Goal: Task Accomplishment & Management: Use online tool/utility

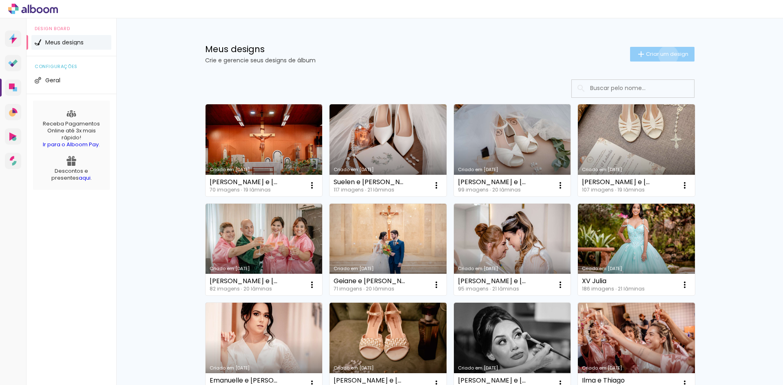
click at [439, 55] on span "Criar um design" at bounding box center [667, 53] width 42 height 5
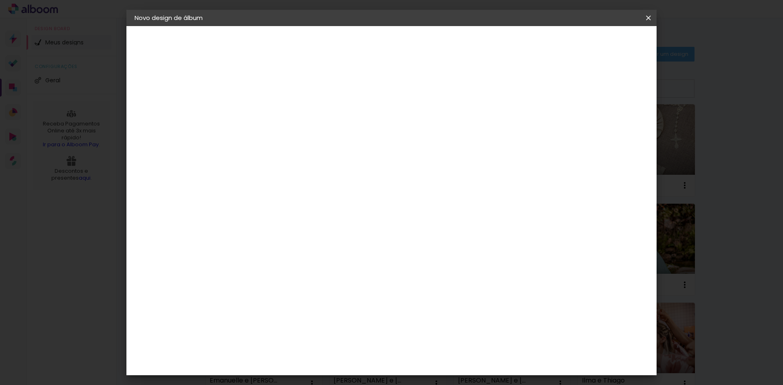
click at [268, 109] on input at bounding box center [268, 109] width 0 height 13
click at [268, 115] on input at bounding box center [268, 109] width 0 height 13
click at [271, 101] on paper-input-container "Título do álbum" at bounding box center [268, 110] width 6 height 21
click at [268, 104] on input at bounding box center [268, 109] width 0 height 13
paste input "[PERSON_NAME] e [PERSON_NAME]"
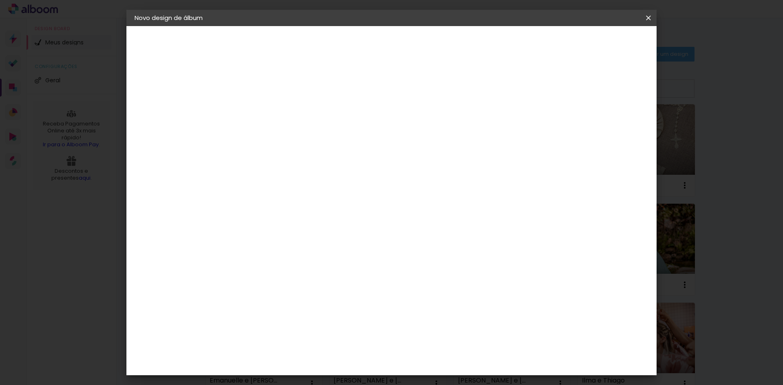
type input "[PERSON_NAME] e [PERSON_NAME]"
type paper-input "[PERSON_NAME] e [PERSON_NAME]"
click at [0, 0] on slot "Avançar" at bounding box center [0, 0] width 0 height 0
click at [323, 130] on input "[GEOGRAPHIC_DATA]" at bounding box center [286, 130] width 76 height 10
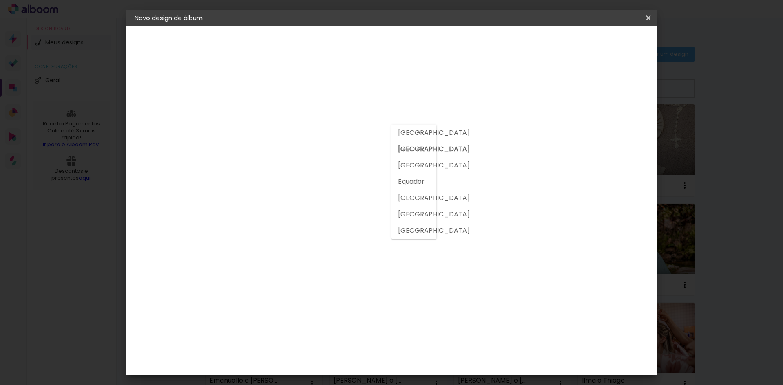
click at [292, 159] on input at bounding box center [289, 155] width 82 height 10
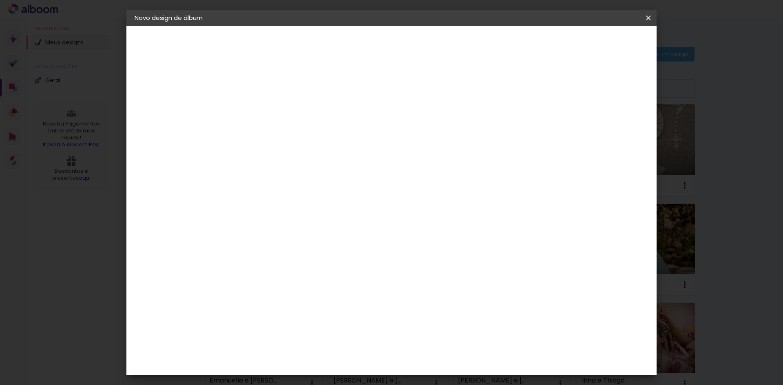
click at [292, 158] on input at bounding box center [289, 155] width 82 height 10
type input "pro"
type paper-input "pro"
click at [289, 319] on paper-item "ProFox" at bounding box center [282, 321] width 75 height 18
click at [320, 312] on paper-item "ProFox" at bounding box center [282, 321] width 75 height 18
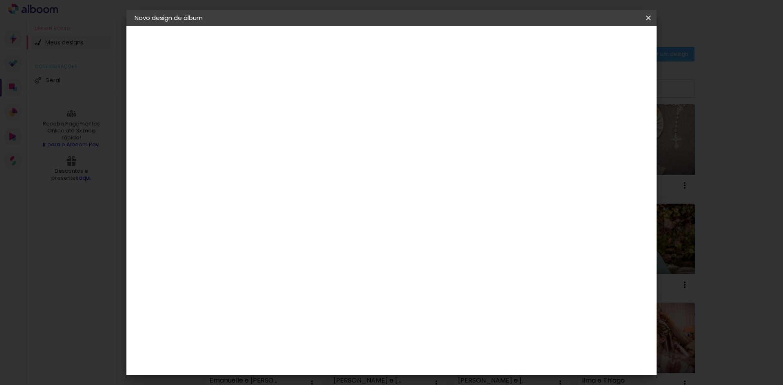
click at [402, 312] on album-spec-supplier-section at bounding box center [323, 222] width 157 height 286
drag, startPoint x: 584, startPoint y: 15, endPoint x: 622, endPoint y: 63, distance: 61.2
click at [0, 0] on slot "Novo design de álbum Iniciar design Iniciar design" at bounding box center [0, 0] width 0 height 0
click at [402, 333] on album-spec-supplier-section at bounding box center [323, 222] width 157 height 286
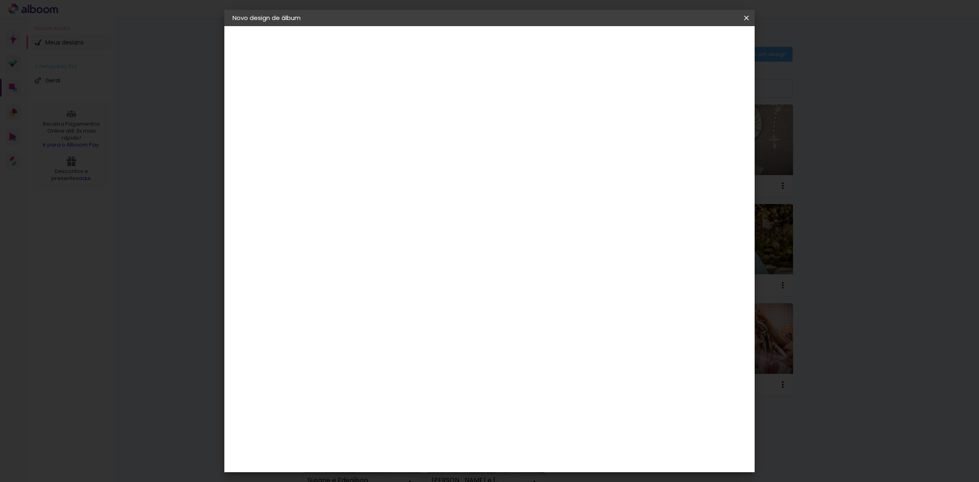
click at [439, 48] on paper-button "Avançar" at bounding box center [480, 43] width 40 height 14
click at [421, 317] on span "30 × 30" at bounding box center [402, 325] width 38 height 17
click at [0, 0] on slot "Avançar" at bounding box center [0, 0] width 0 height 0
click at [439, 45] on span "Iniciar design" at bounding box center [675, 43] width 37 height 6
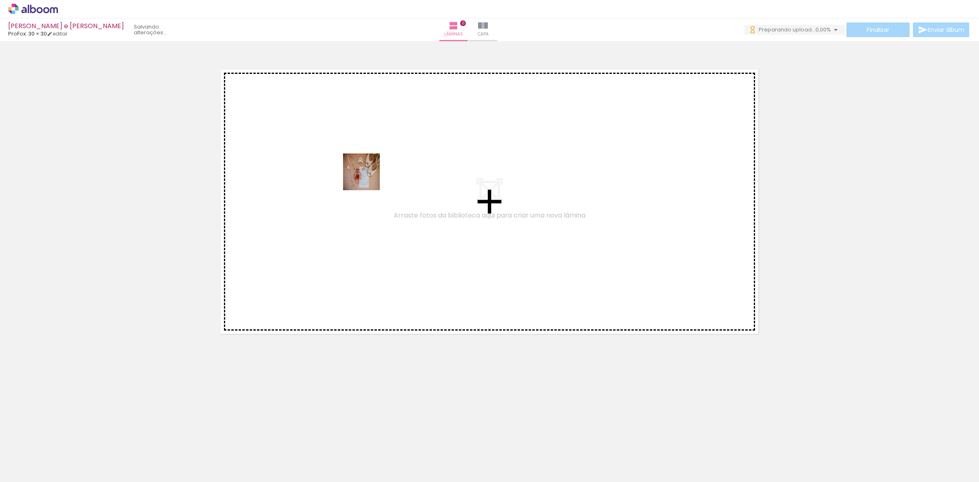
drag, startPoint x: 82, startPoint y: 456, endPoint x: 368, endPoint y: 178, distance: 398.1
click at [368, 178] on quentale-workspace at bounding box center [489, 241] width 979 height 482
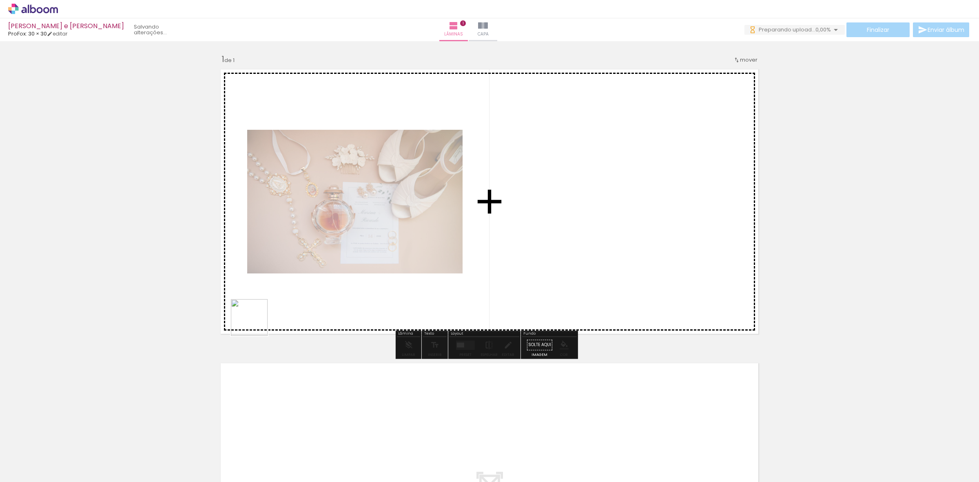
drag, startPoint x: 247, startPoint y: 333, endPoint x: 266, endPoint y: 308, distance: 31.4
click at [272, 304] on quentale-workspace at bounding box center [489, 241] width 979 height 482
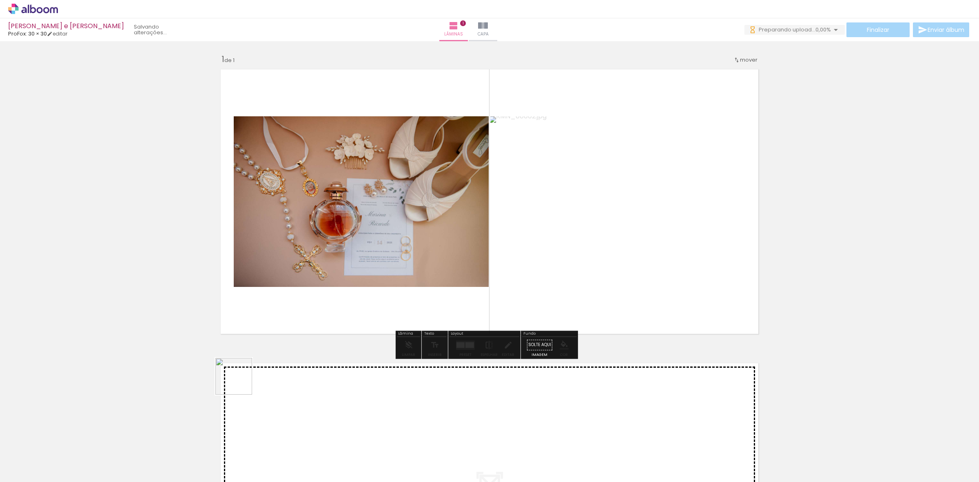
drag, startPoint x: 175, startPoint y: 460, endPoint x: 310, endPoint y: 347, distance: 175.7
click at [353, 305] on quentale-workspace at bounding box center [489, 241] width 979 height 482
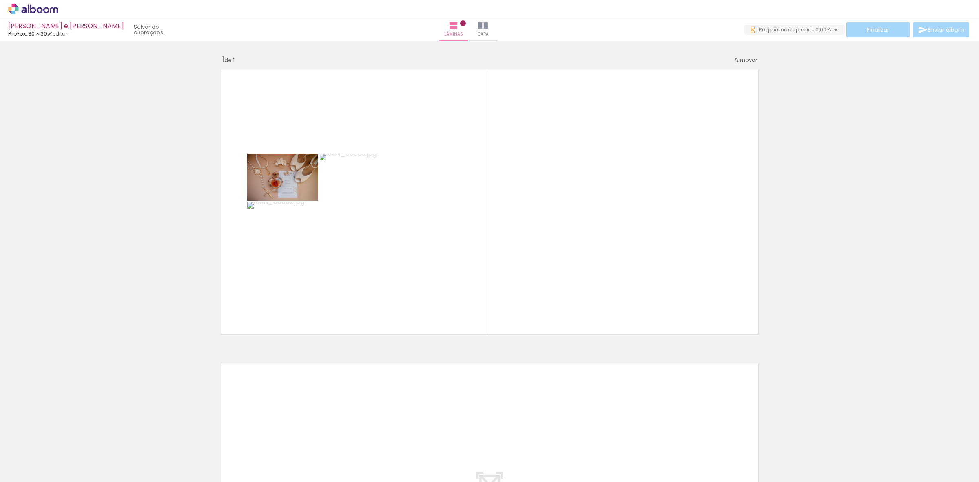
click at [18, 345] on input "Todas as fotos" at bounding box center [22, 457] width 31 height 7
click at [0, 0] on slot "Não utilizadas" at bounding box center [0, 0] width 0 height 0
type input "Não utilizadas"
drag, startPoint x: 84, startPoint y: 459, endPoint x: 225, endPoint y: 341, distance: 183.8
click at [368, 262] on quentale-workspace at bounding box center [489, 241] width 979 height 482
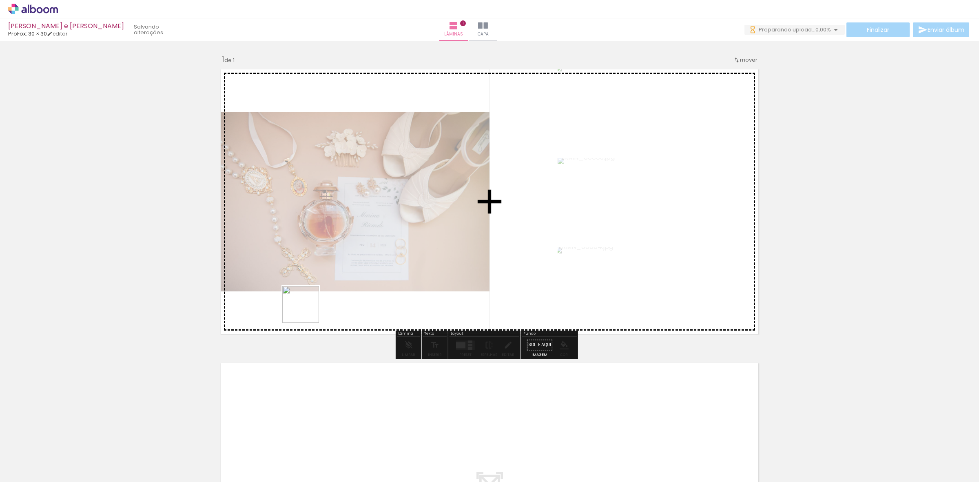
drag, startPoint x: 85, startPoint y: 447, endPoint x: 378, endPoint y: 269, distance: 342.4
click at [378, 269] on quentale-workspace at bounding box center [489, 241] width 979 height 482
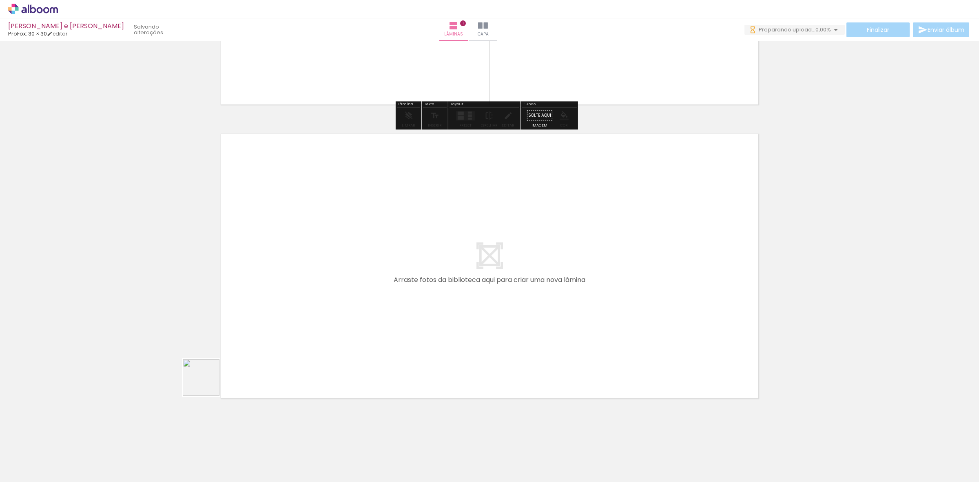
drag, startPoint x: 87, startPoint y: 454, endPoint x: 331, endPoint y: 272, distance: 304.1
click at [331, 272] on quentale-workspace at bounding box center [489, 241] width 979 height 482
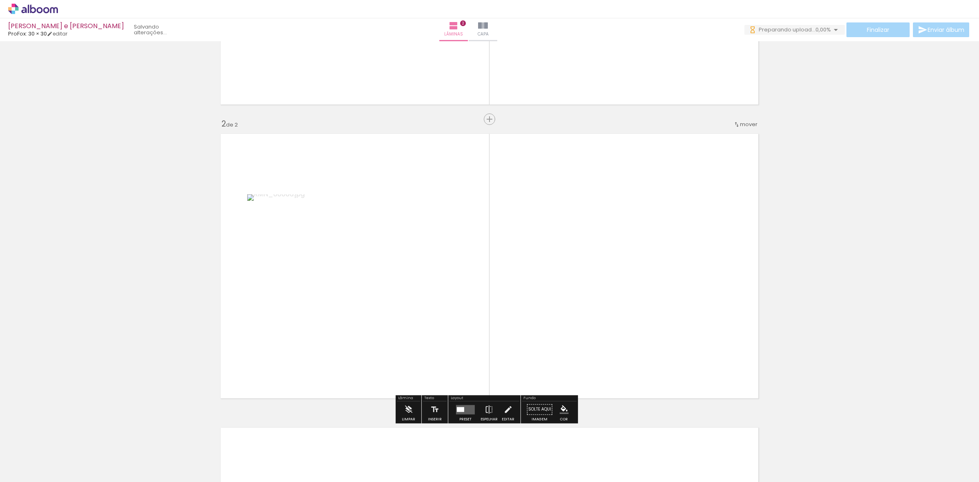
scroll to position [259, 0]
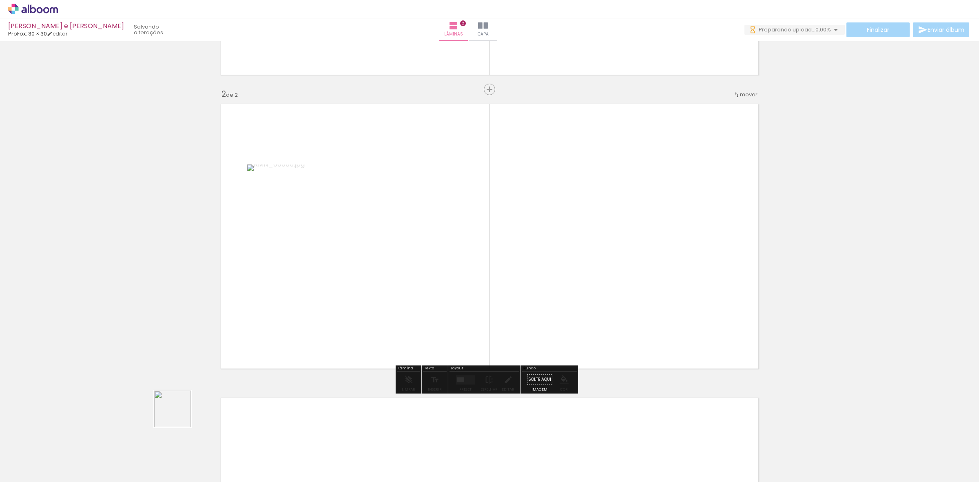
drag, startPoint x: 90, startPoint y: 469, endPoint x: 163, endPoint y: 425, distance: 85.5
click at [409, 308] on quentale-workspace at bounding box center [489, 241] width 979 height 482
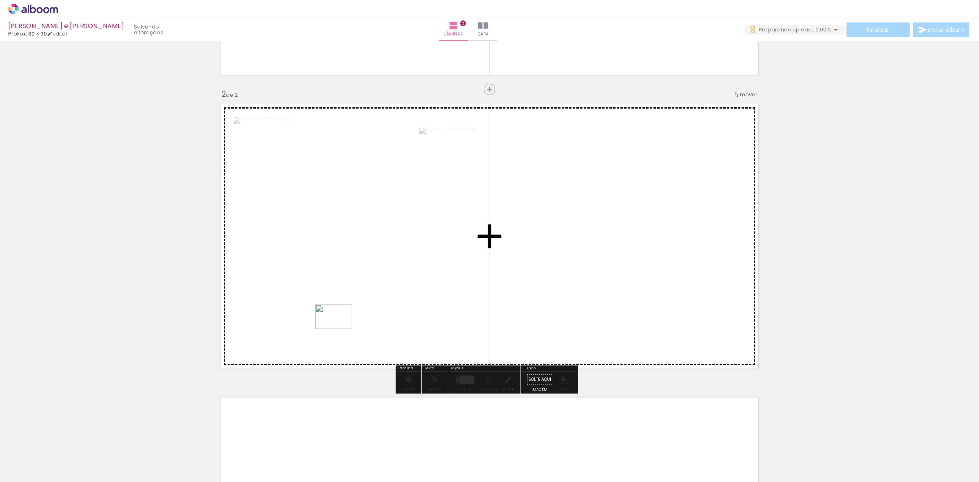
drag, startPoint x: 89, startPoint y: 459, endPoint x: 236, endPoint y: 391, distance: 161.9
click at [341, 328] on quentale-workspace at bounding box center [489, 241] width 979 height 482
drag, startPoint x: 92, startPoint y: 463, endPoint x: 415, endPoint y: 251, distance: 386.3
click at [415, 251] on quentale-workspace at bounding box center [489, 241] width 979 height 482
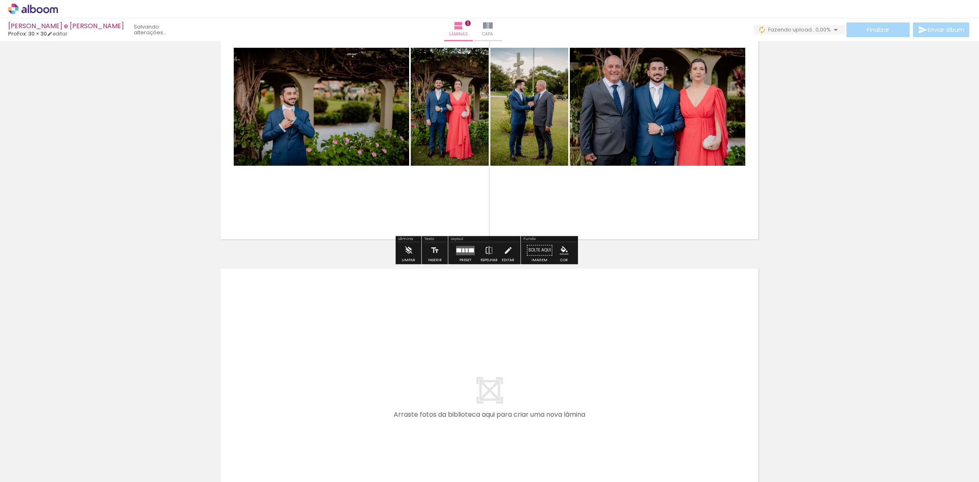
scroll to position [523, 0]
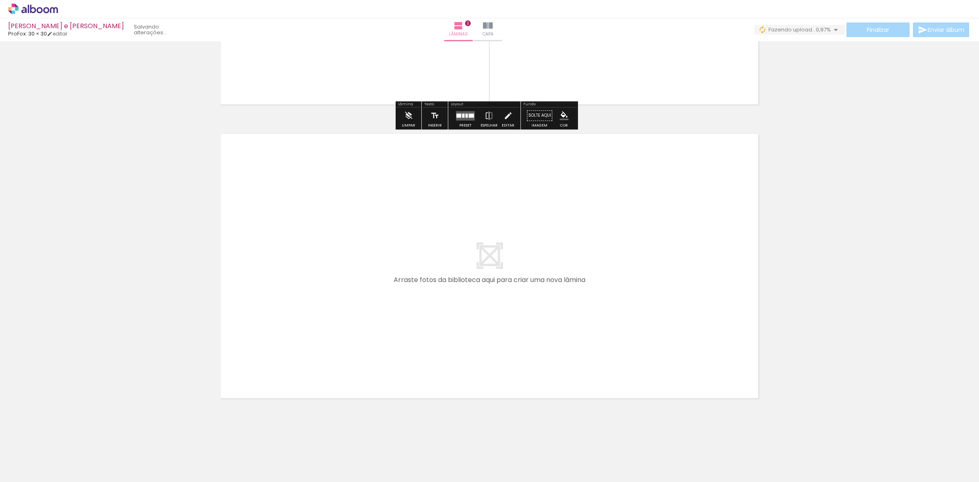
click at [439, 255] on quentale-layouter at bounding box center [489, 265] width 547 height 273
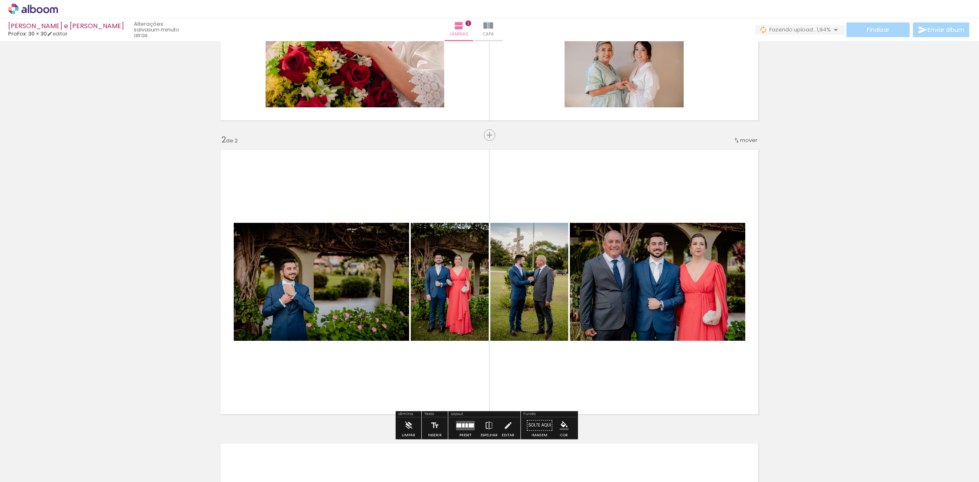
scroll to position [204, 0]
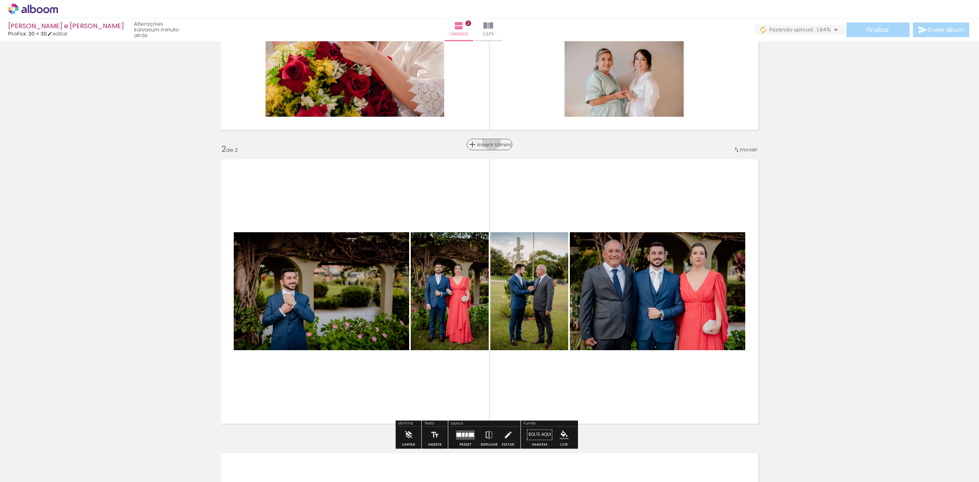
click at [439, 142] on span "Inserir lâmina" at bounding box center [493, 144] width 32 height 5
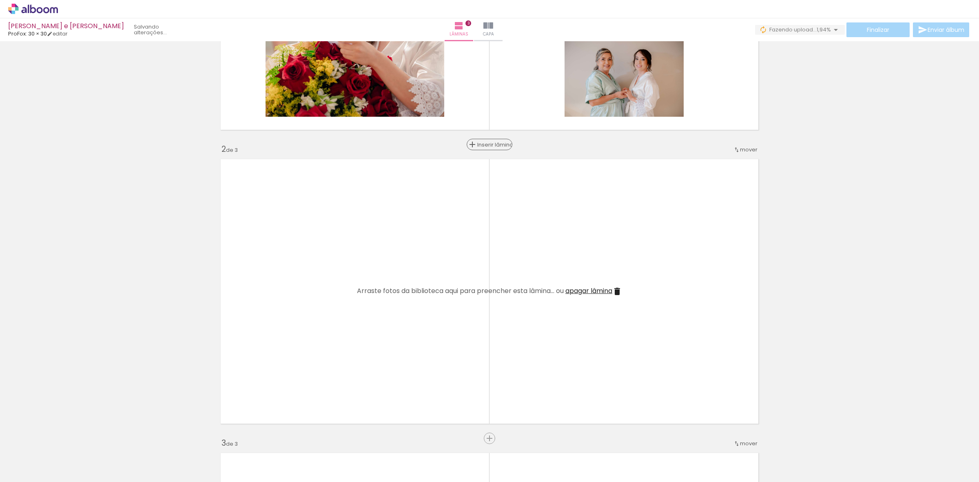
click at [439, 142] on span "Inserir lâmina" at bounding box center [493, 144] width 32 height 5
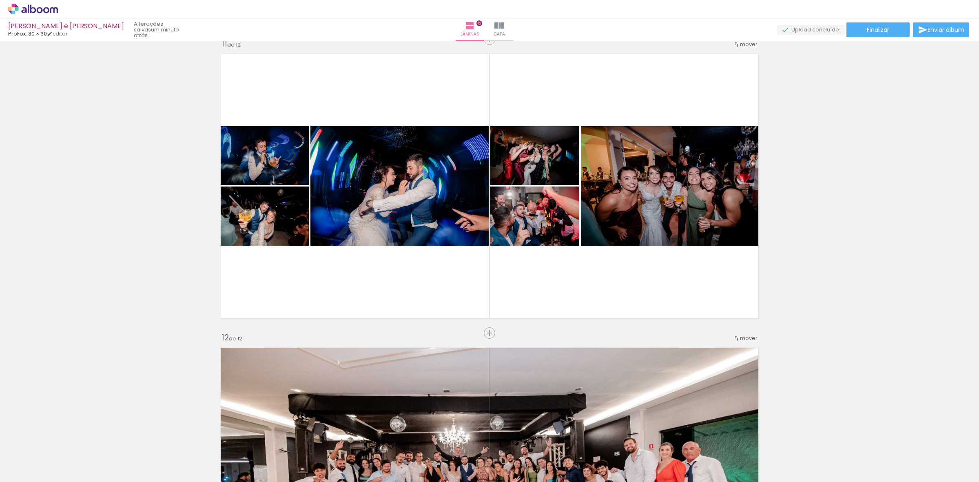
scroll to position [2950, 0]
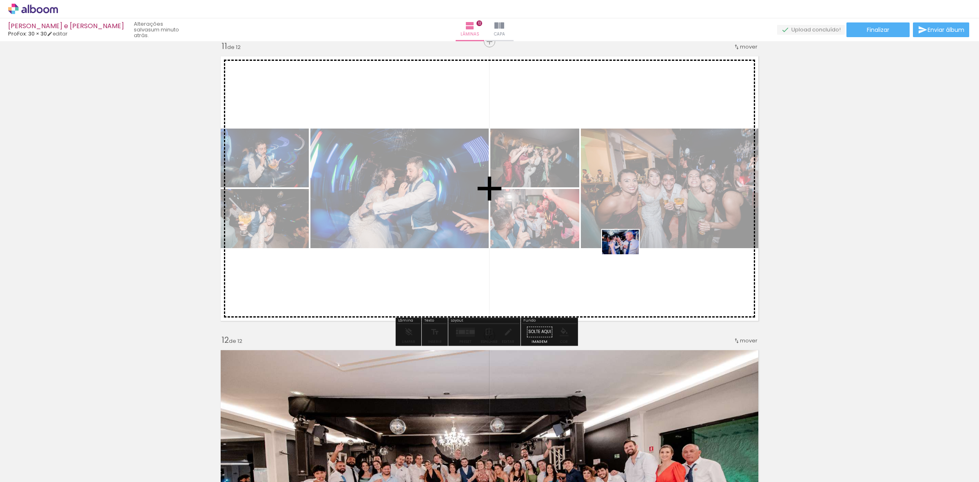
drag, startPoint x: 904, startPoint y: 463, endPoint x: 627, endPoint y: 254, distance: 347.5
click at [627, 254] on quentale-workspace at bounding box center [489, 241] width 979 height 482
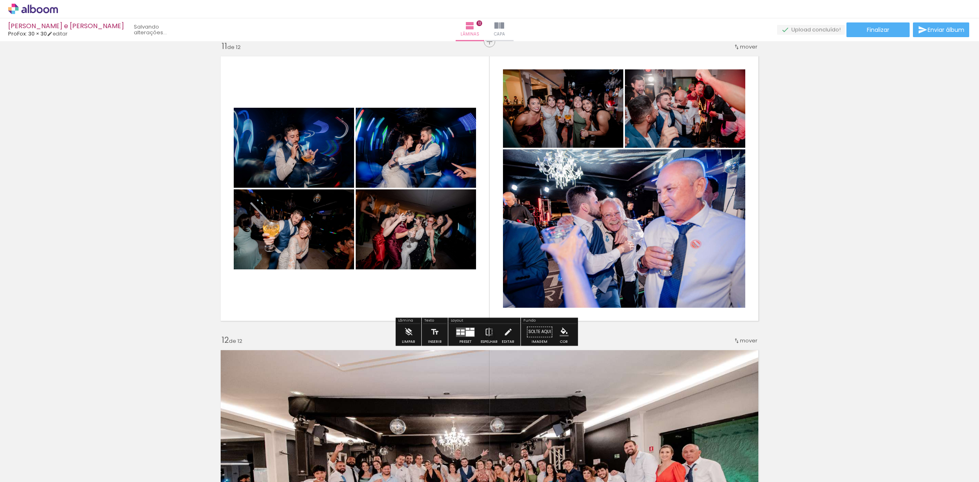
scroll to position [0, 3202]
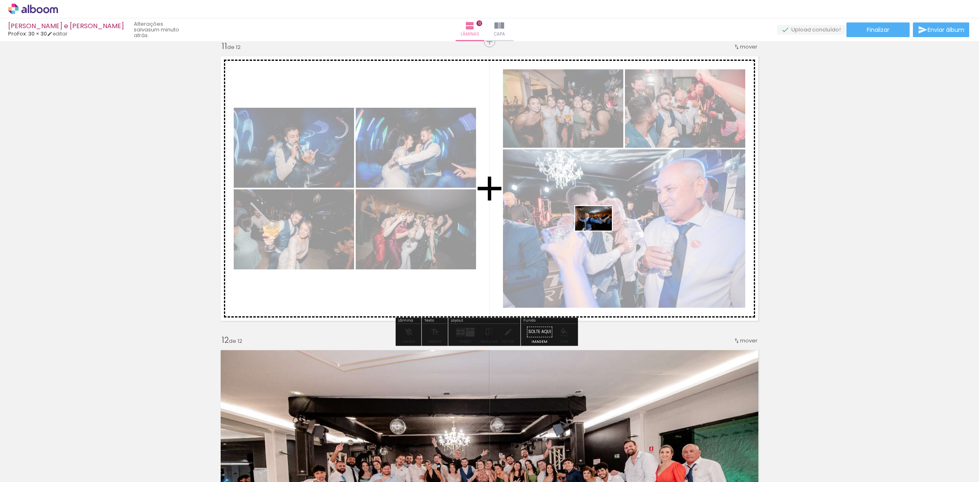
drag, startPoint x: 876, startPoint y: 430, endPoint x: 600, endPoint y: 230, distance: 341.2
click at [600, 230] on quentale-workspace at bounding box center [489, 241] width 979 height 482
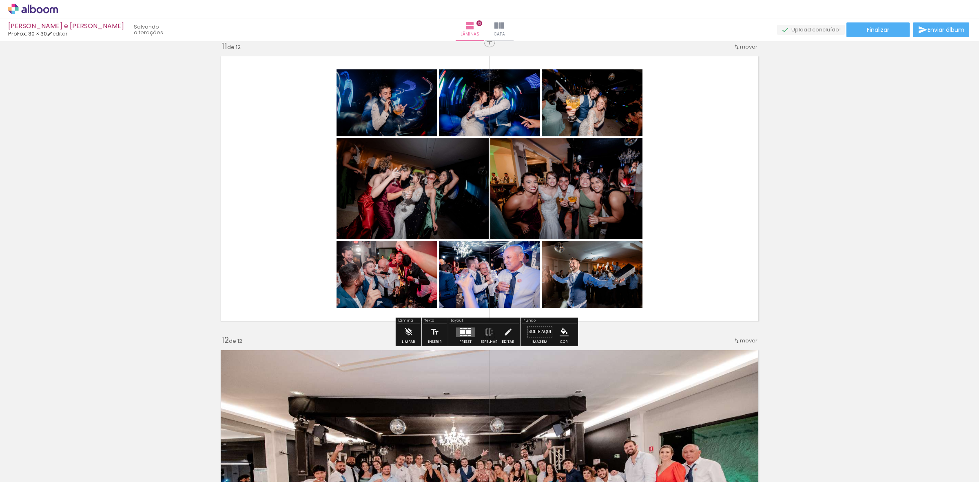
scroll to position [0, 3156]
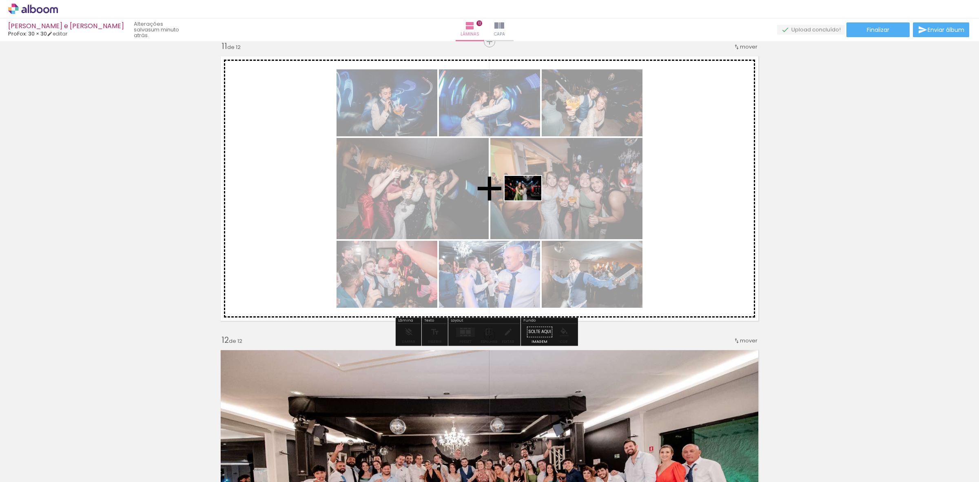
drag, startPoint x: 875, startPoint y: 427, endPoint x: 529, endPoint y: 200, distance: 413.7
click at [529, 200] on quentale-workspace at bounding box center [489, 241] width 979 height 482
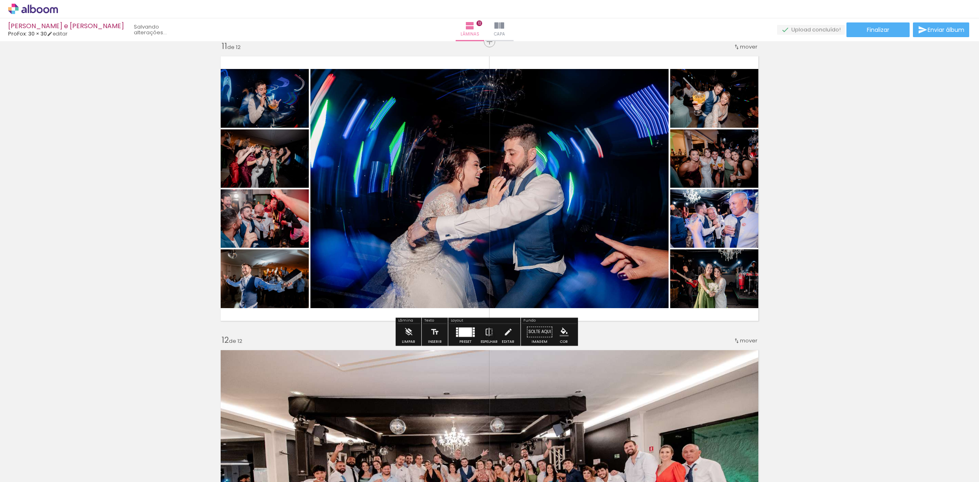
scroll to position [0, 3111]
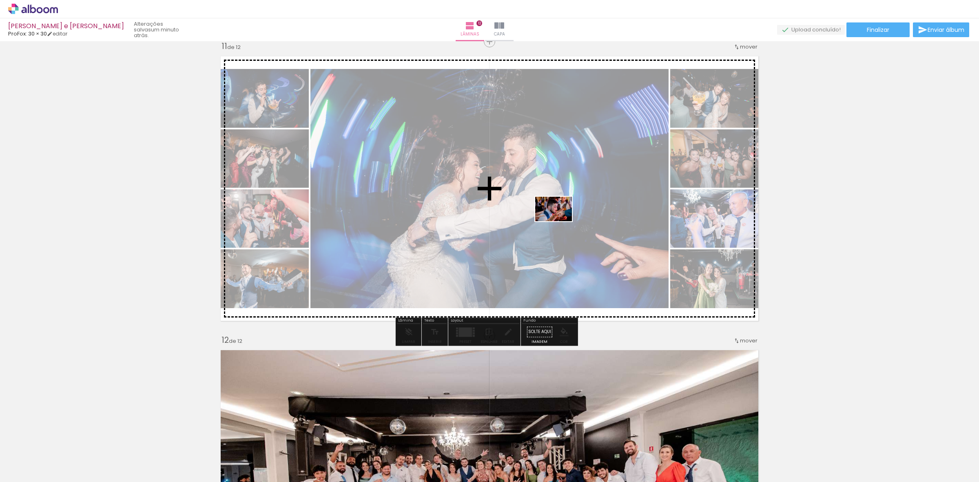
drag, startPoint x: 906, startPoint y: 457, endPoint x: 542, endPoint y: 208, distance: 440.8
click at [542, 208] on quentale-workspace at bounding box center [489, 241] width 979 height 482
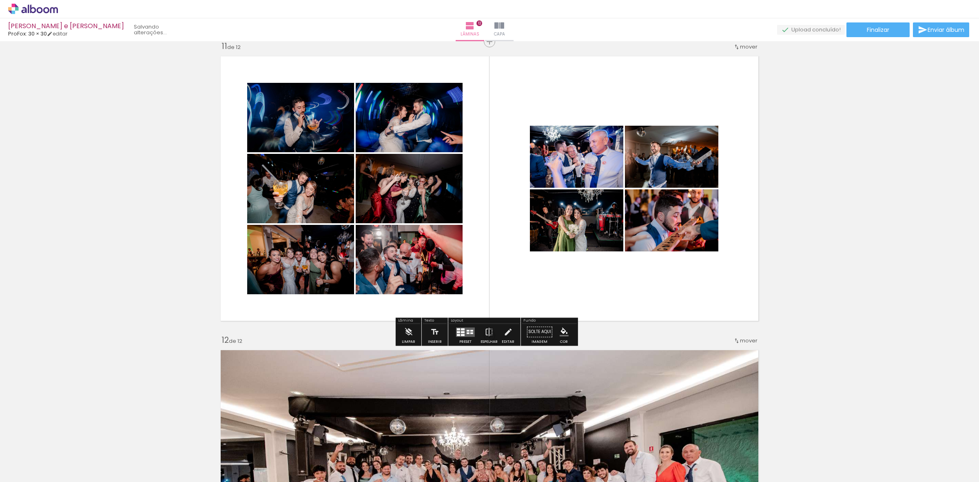
scroll to position [0, 3065]
click at [461, 333] on quentale-layouter at bounding box center [465, 331] width 19 height 9
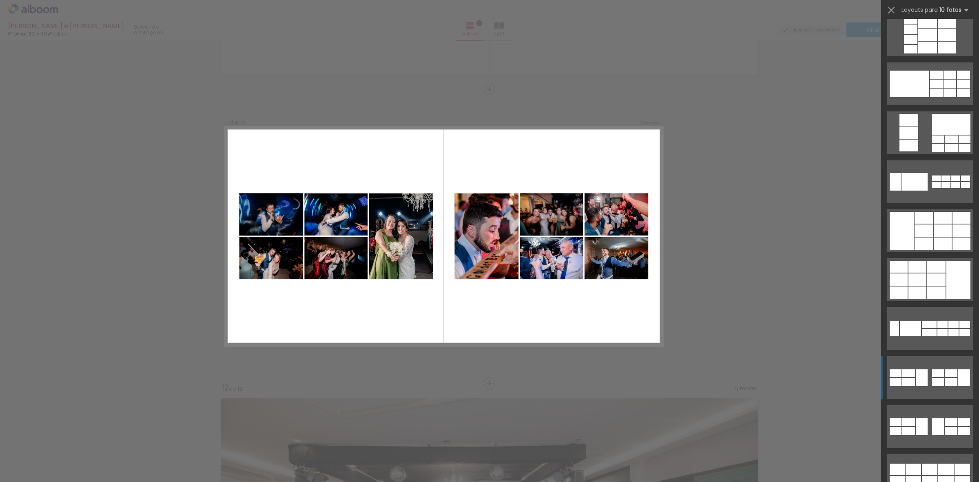
scroll to position [459, 0]
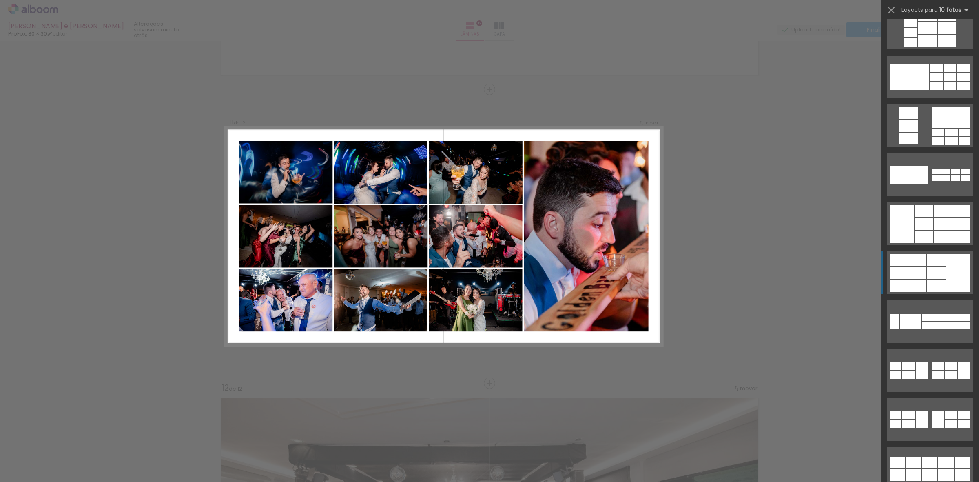
click at [927, 270] on div at bounding box center [936, 272] width 18 height 12
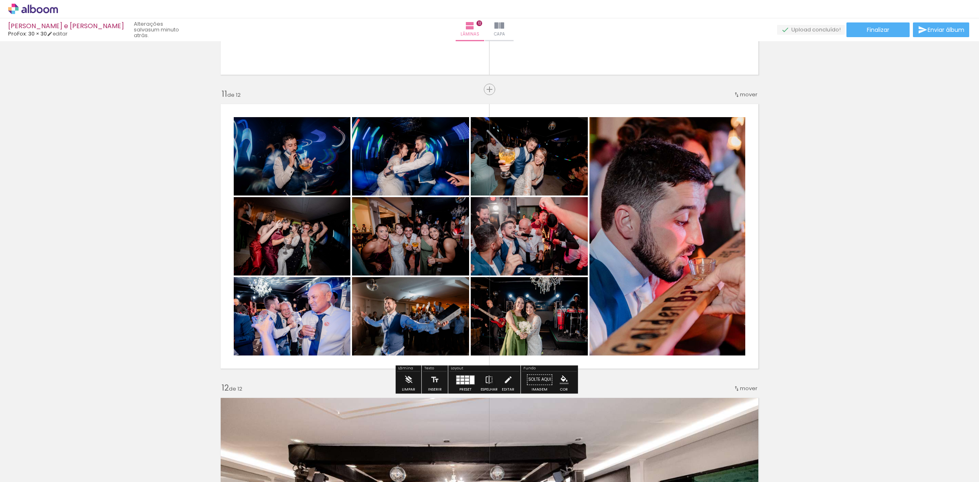
click at [511, 166] on quentale-photo at bounding box center [529, 156] width 117 height 78
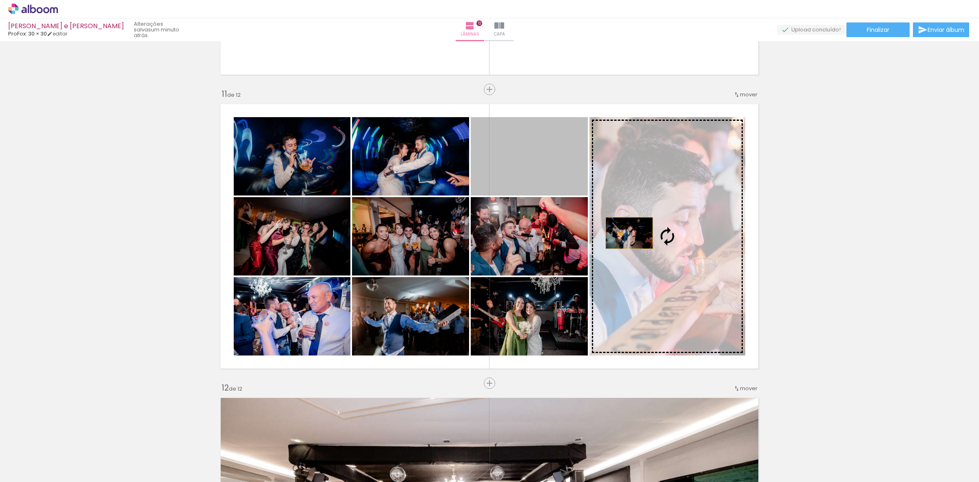
drag, startPoint x: 519, startPoint y: 172, endPoint x: 628, endPoint y: 235, distance: 125.9
click at [0, 0] on slot at bounding box center [0, 0] width 0 height 0
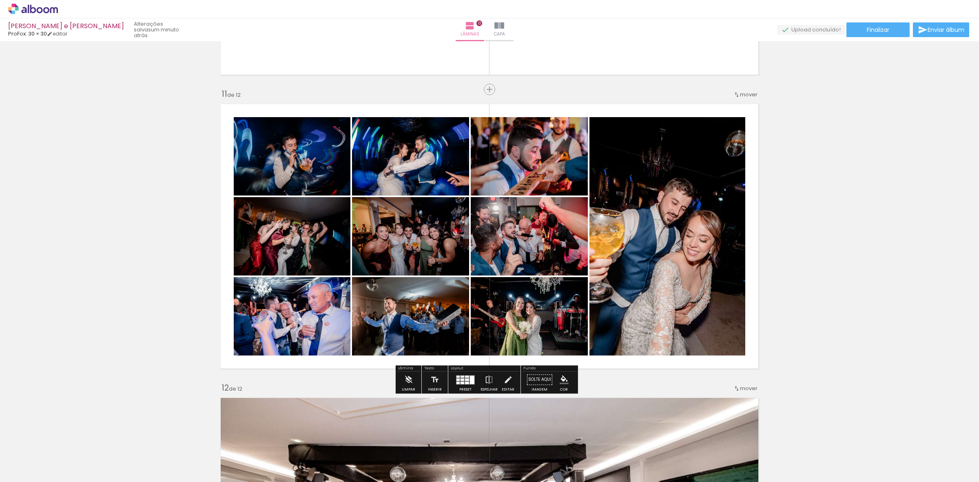
click at [670, 242] on quentale-photo at bounding box center [667, 236] width 156 height 238
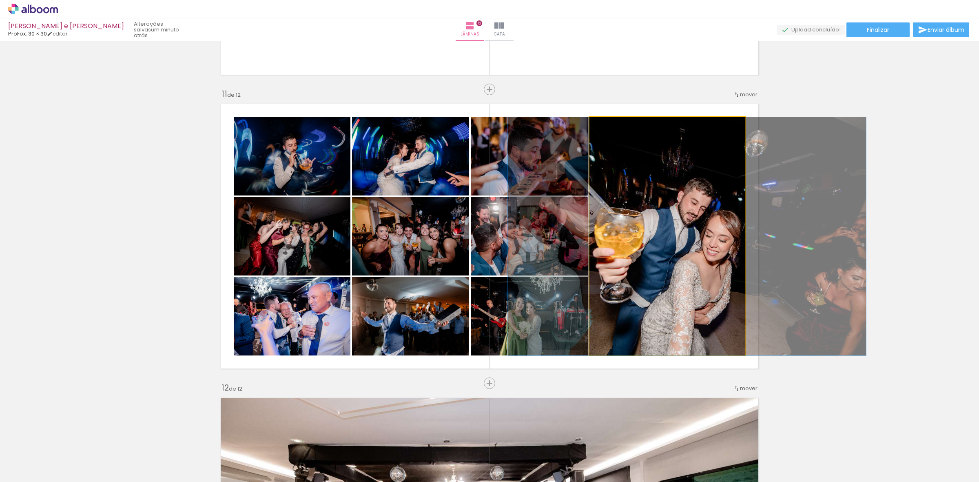
drag, startPoint x: 675, startPoint y: 255, endPoint x: 695, endPoint y: 255, distance: 19.2
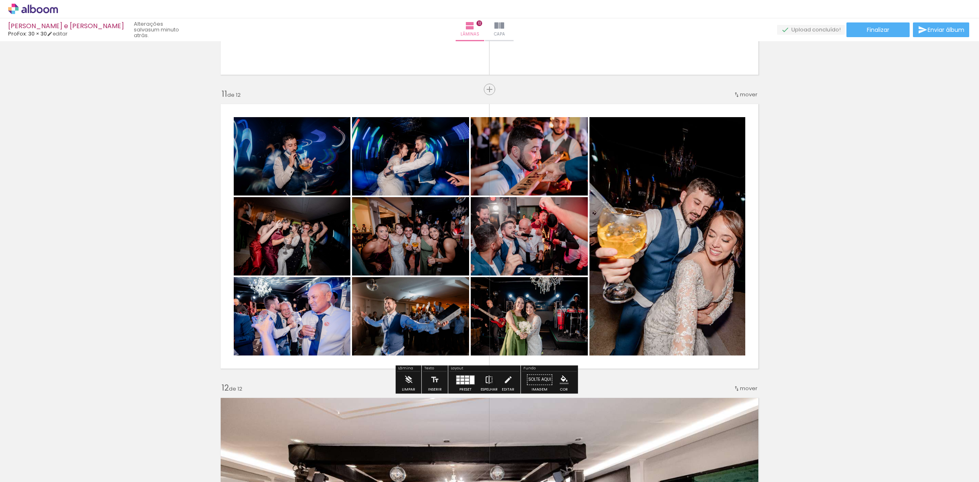
click at [488, 382] on iron-icon at bounding box center [489, 379] width 9 height 16
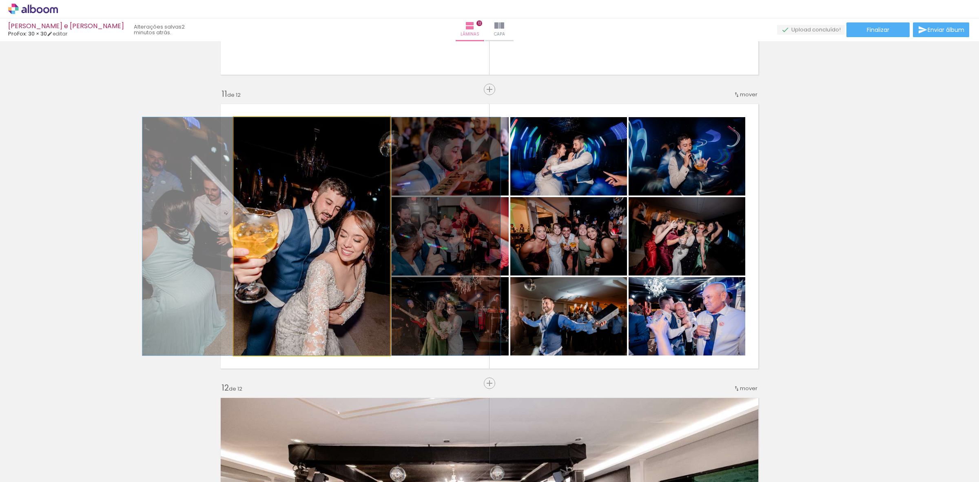
drag, startPoint x: 307, startPoint y: 238, endPoint x: 292, endPoint y: 246, distance: 16.4
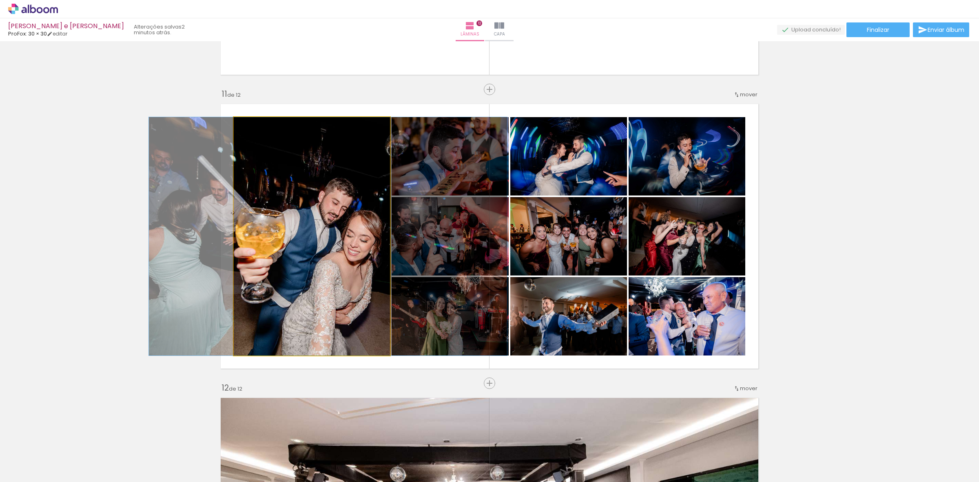
drag, startPoint x: 320, startPoint y: 249, endPoint x: 326, endPoint y: 250, distance: 6.1
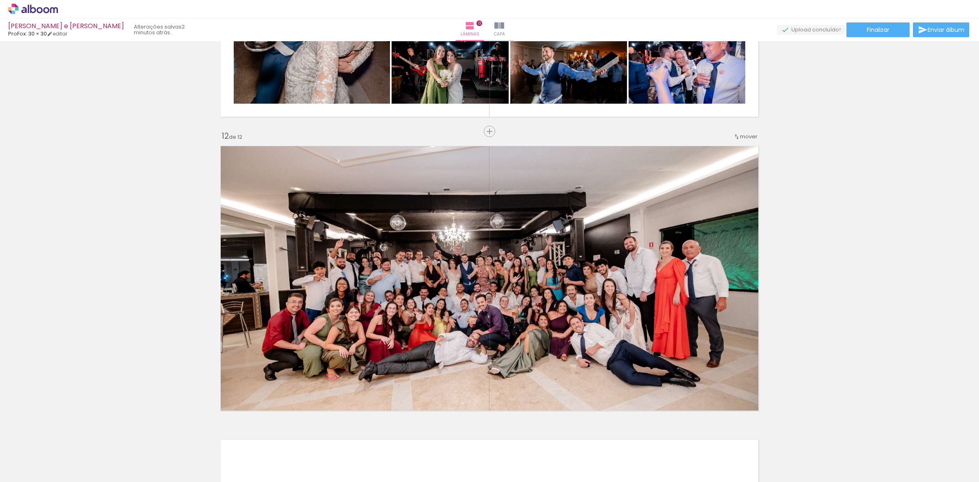
scroll to position [2950, 0]
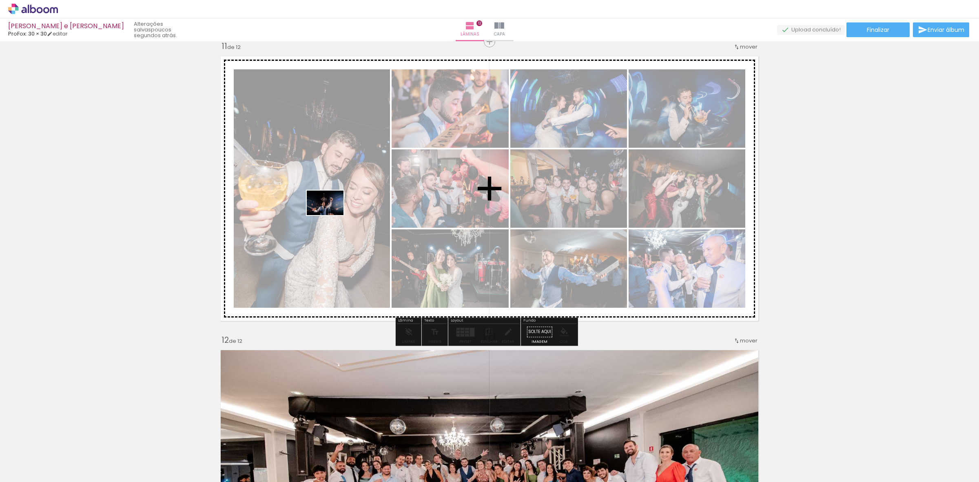
drag, startPoint x: 772, startPoint y: 460, endPoint x: 637, endPoint y: 385, distance: 154.1
click at [324, 208] on quentale-workspace at bounding box center [489, 241] width 979 height 482
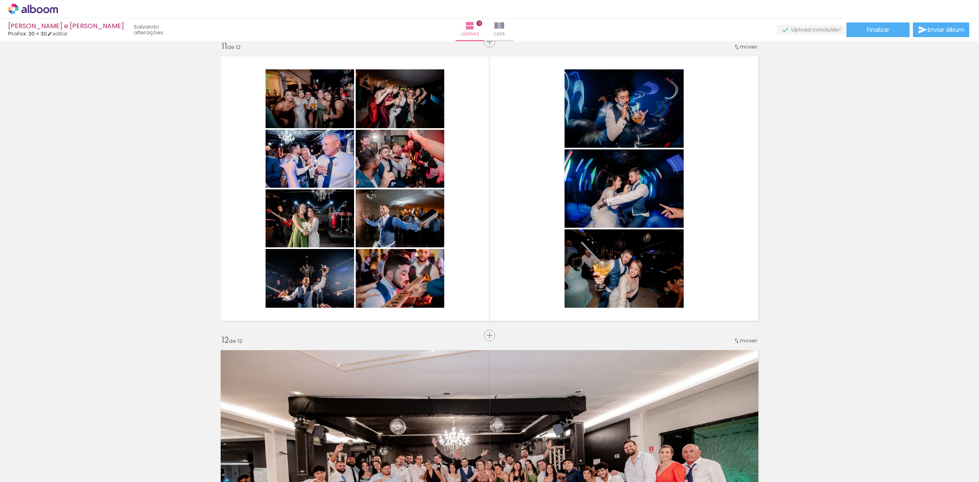
scroll to position [0, 3019]
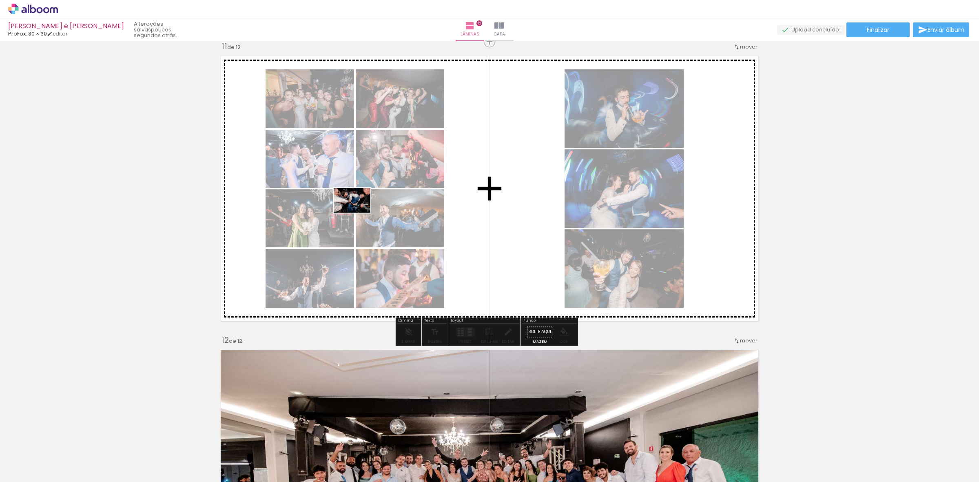
drag, startPoint x: 768, startPoint y: 464, endPoint x: 358, endPoint y: 213, distance: 480.5
click at [358, 213] on quentale-workspace at bounding box center [489, 241] width 979 height 482
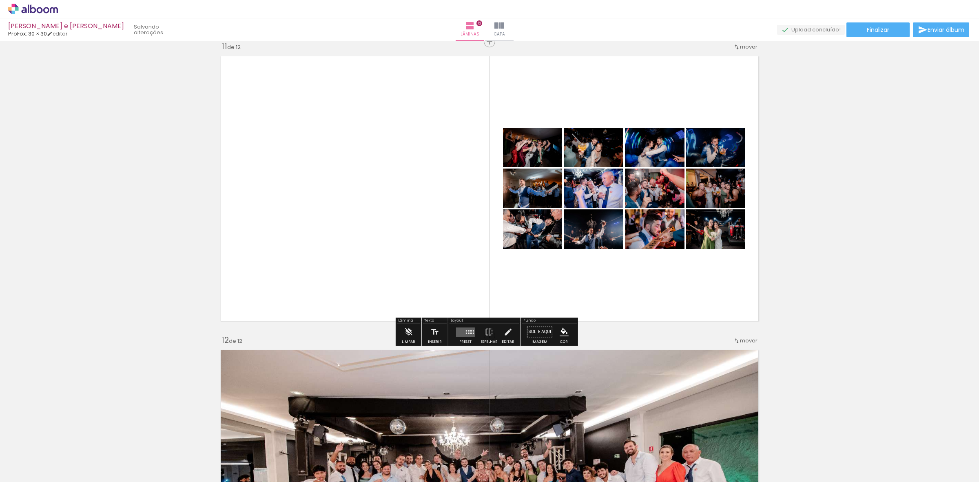
scroll to position [0, 2974]
click at [470, 330] on div at bounding box center [471, 330] width 2 height 1
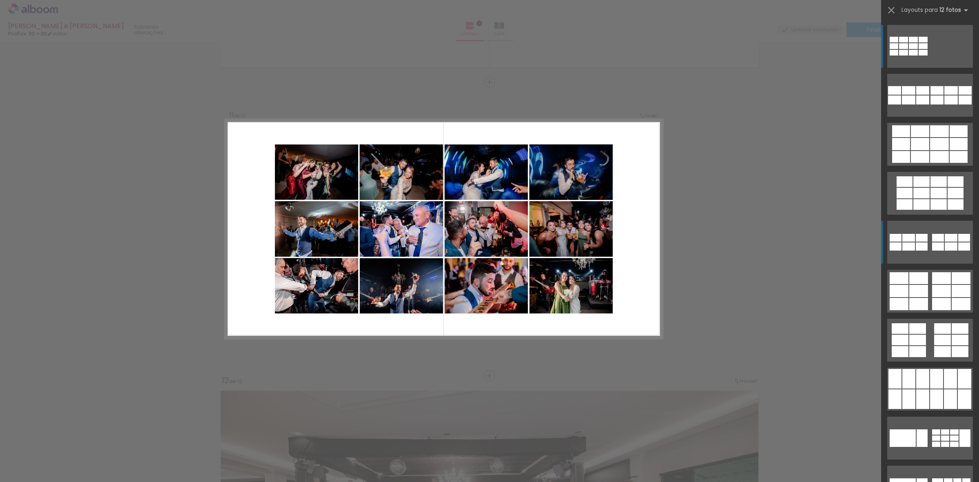
scroll to position [2902, 0]
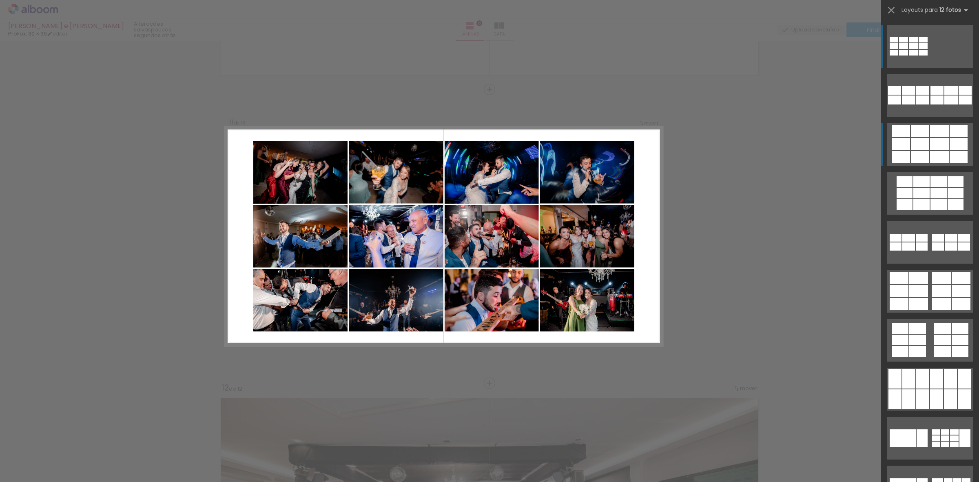
click at [919, 147] on div at bounding box center [920, 144] width 18 height 12
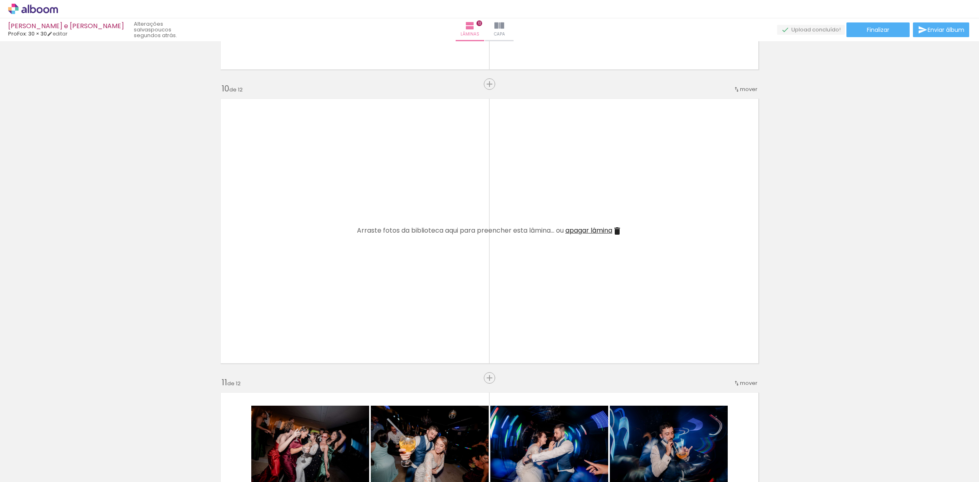
scroll to position [2596, 0]
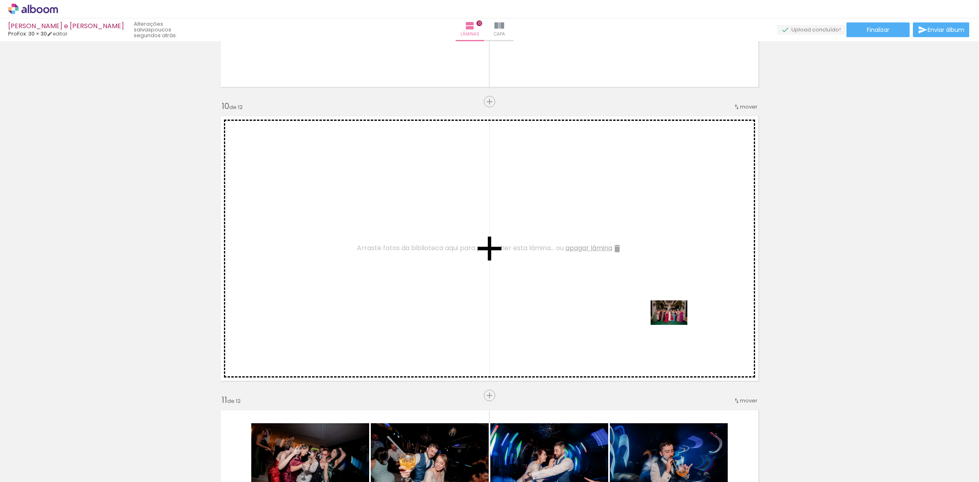
drag, startPoint x: 957, startPoint y: 462, endPoint x: 675, endPoint y: 325, distance: 313.4
click at [675, 325] on quentale-workspace at bounding box center [489, 241] width 979 height 482
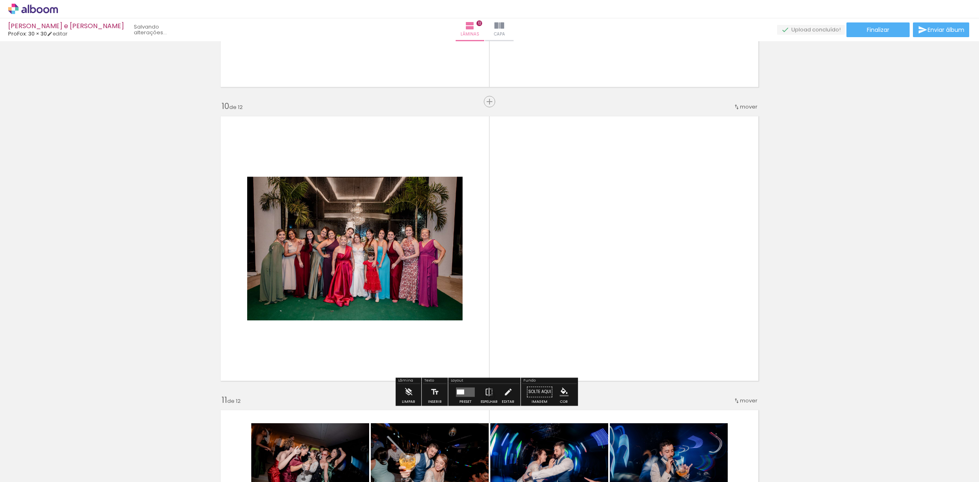
scroll to position [0, 2927]
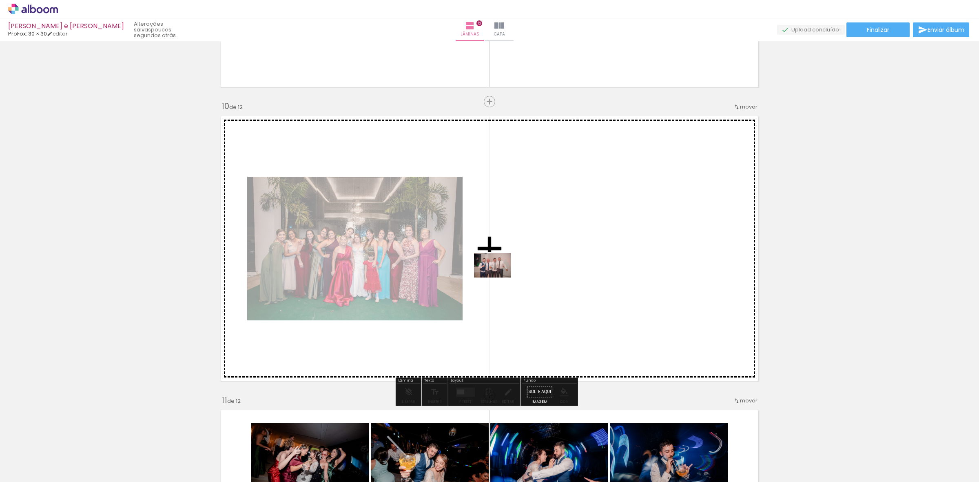
drag, startPoint x: 818, startPoint y: 396, endPoint x: 498, endPoint y: 277, distance: 340.9
click at [498, 277] on quentale-workspace at bounding box center [489, 241] width 979 height 482
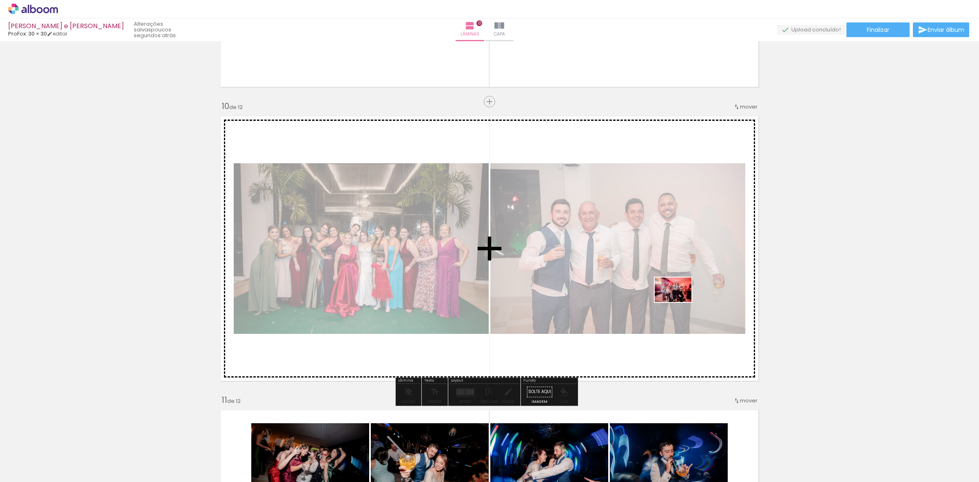
drag, startPoint x: 955, startPoint y: 459, endPoint x: 674, endPoint y: 306, distance: 320.2
click at [670, 296] on quentale-workspace at bounding box center [489, 241] width 979 height 482
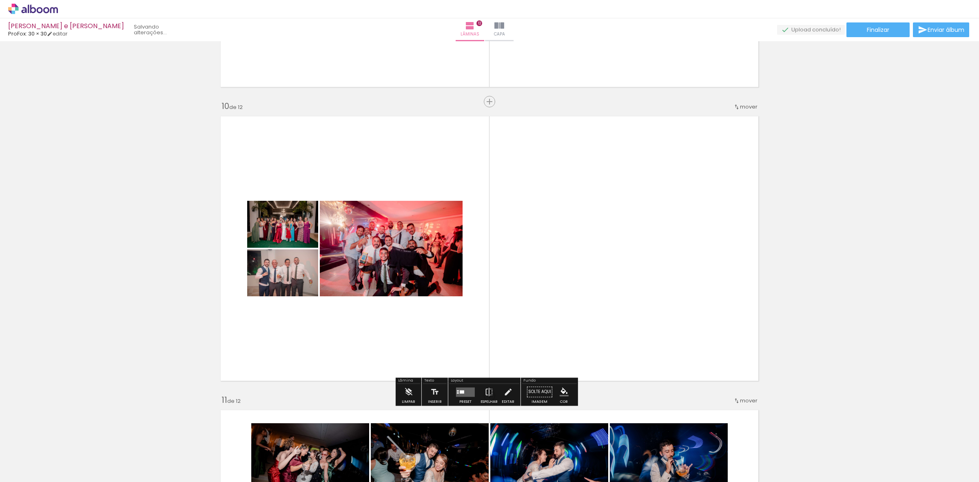
scroll to position [0, 2836]
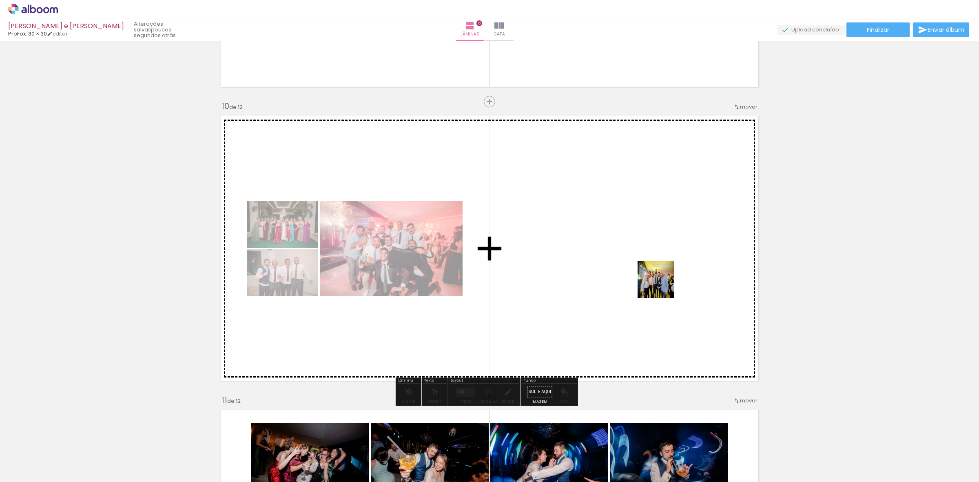
drag, startPoint x: 941, startPoint y: 457, endPoint x: 604, endPoint y: 259, distance: 390.2
click at [604, 259] on quentale-workspace at bounding box center [489, 241] width 979 height 482
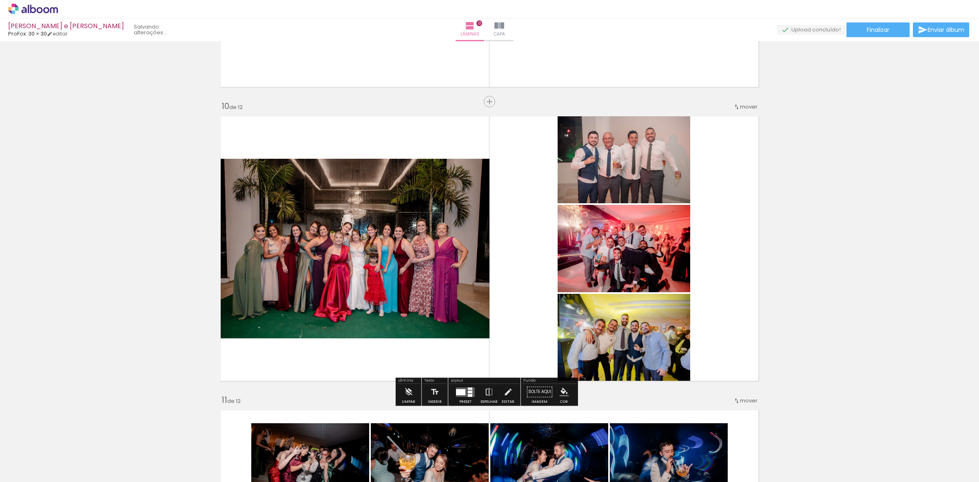
scroll to position [0, 2791]
drag, startPoint x: 937, startPoint y: 451, endPoint x: 652, endPoint y: 289, distance: 327.9
click at [640, 268] on quentale-workspace at bounding box center [489, 241] width 979 height 482
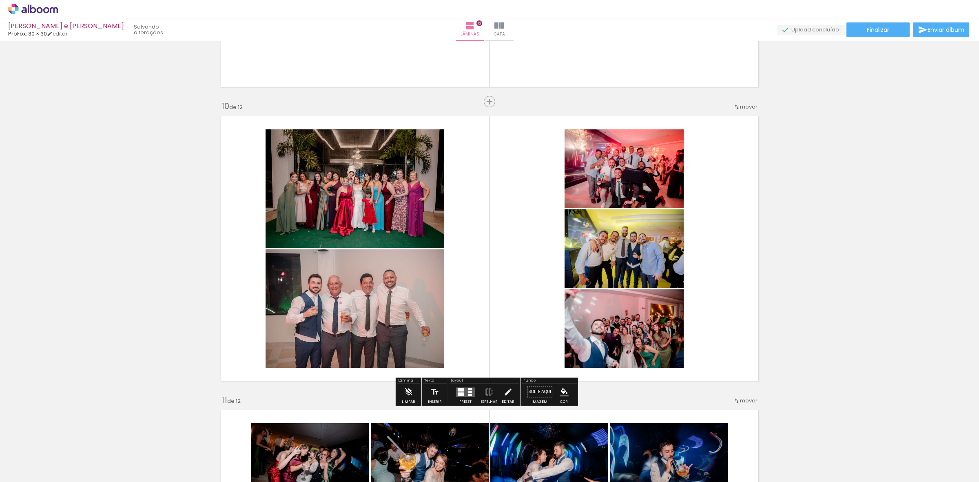
scroll to position [0, 2745]
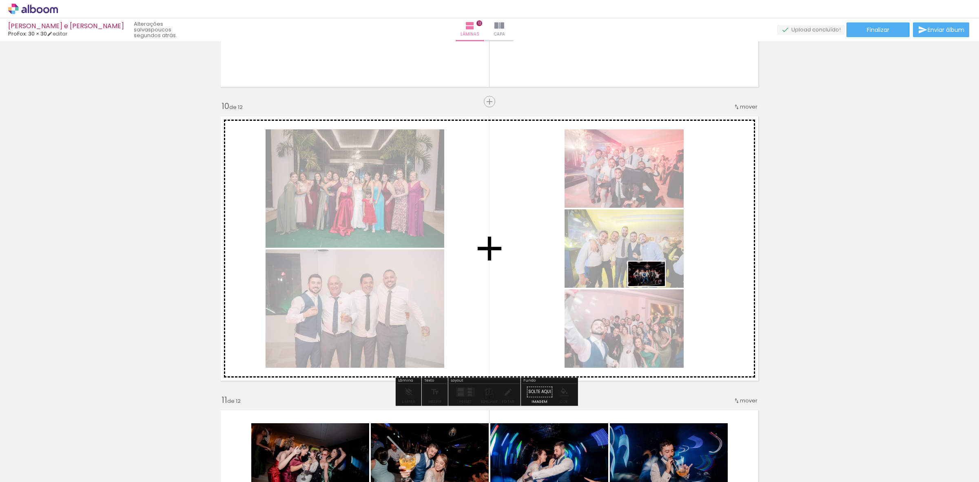
drag, startPoint x: 957, startPoint y: 459, endPoint x: 653, endPoint y: 286, distance: 350.2
click at [653, 286] on quentale-workspace at bounding box center [489, 241] width 979 height 482
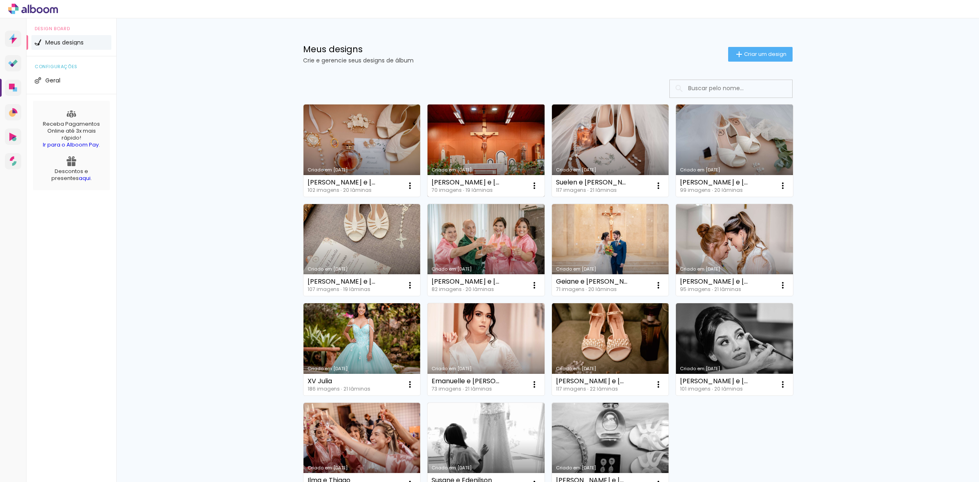
click at [476, 145] on link "Criado em [DATE]" at bounding box center [485, 150] width 117 height 92
